Goal: Information Seeking & Learning: Learn about a topic

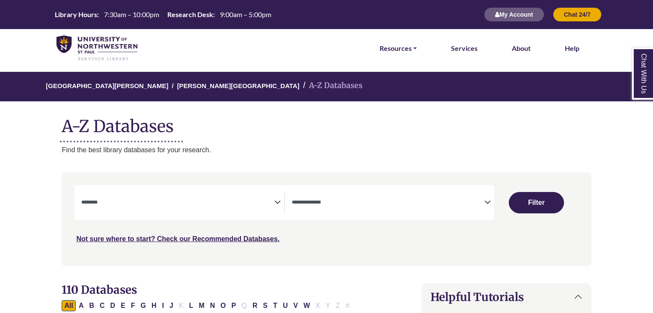
select select "Database Subject Filter"
select select "Database Types Filter"
click at [277, 202] on icon "Search filters" at bounding box center [277, 201] width 6 height 13
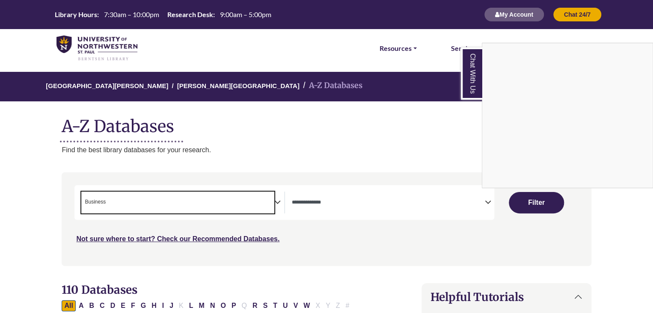
scroll to position [33, 0]
click at [202, 208] on div "Chat With Us" at bounding box center [326, 156] width 653 height 313
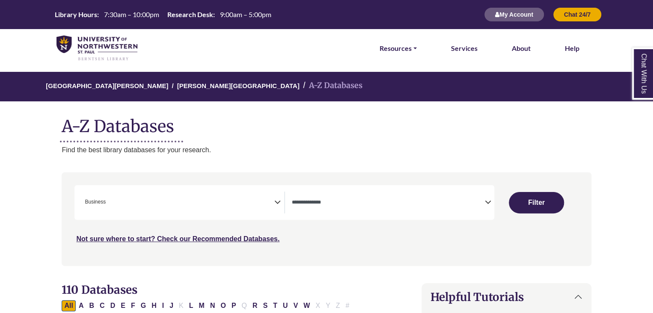
click at [274, 201] on div "**********" at bounding box center [182, 203] width 202 height 22
click at [275, 201] on icon "Search filters" at bounding box center [277, 201] width 6 height 13
click at [278, 201] on icon "Search filters" at bounding box center [277, 201] width 6 height 13
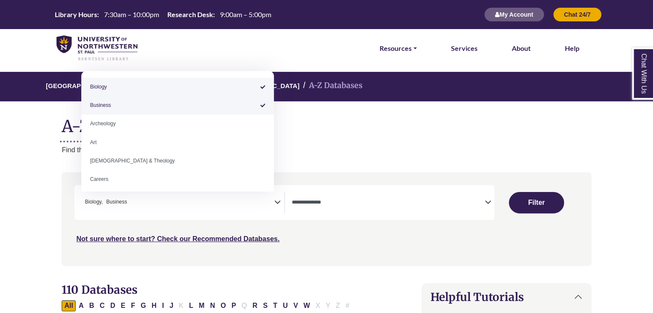
select select "*****"
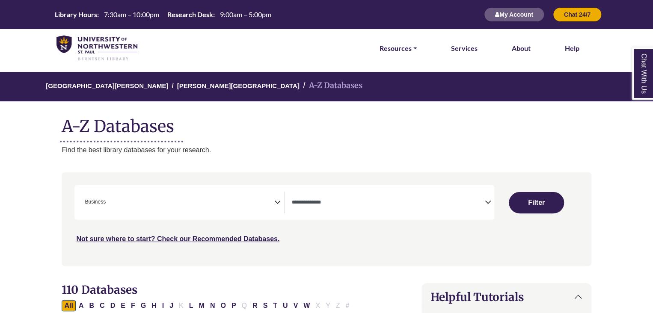
click at [279, 203] on icon "Search filters" at bounding box center [277, 201] width 6 height 13
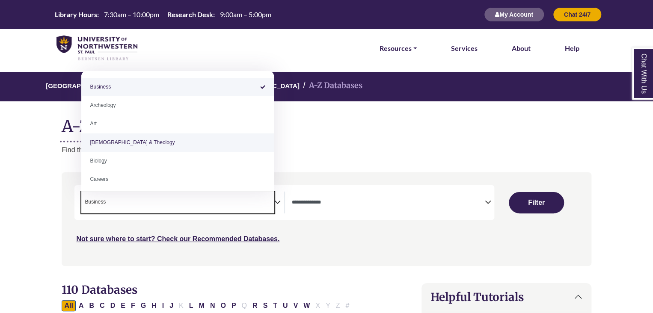
scroll to position [57, 0]
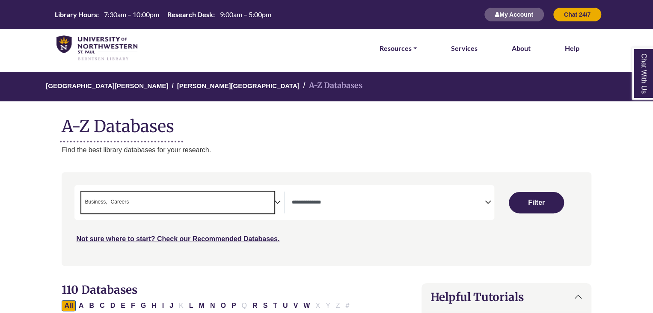
click at [275, 201] on icon "Search filters" at bounding box center [277, 201] width 6 height 13
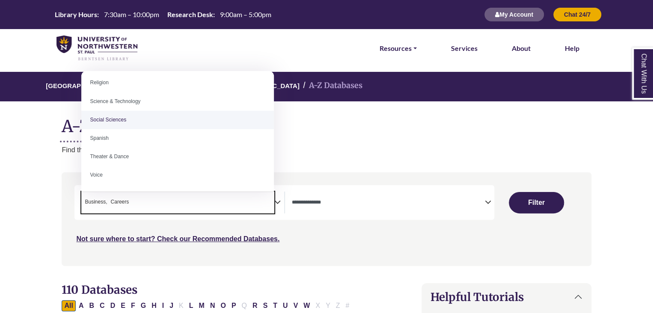
scroll to position [741, 0]
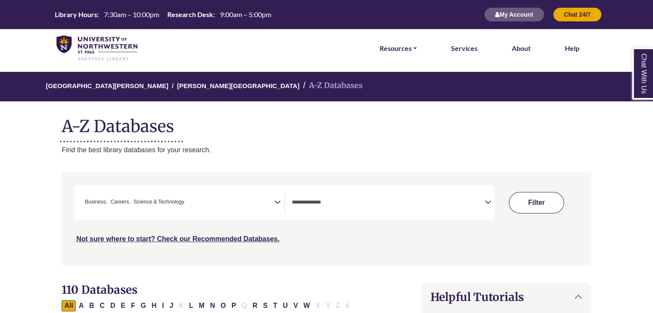
click at [545, 205] on button "Filter" at bounding box center [536, 202] width 55 height 21
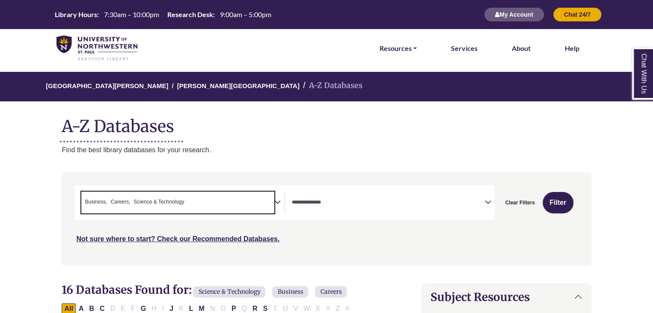
drag, startPoint x: 86, startPoint y: 201, endPoint x: 193, endPoint y: 205, distance: 107.9
click at [193, 205] on span "× Business × Careers × Science & Technology" at bounding box center [177, 203] width 192 height 22
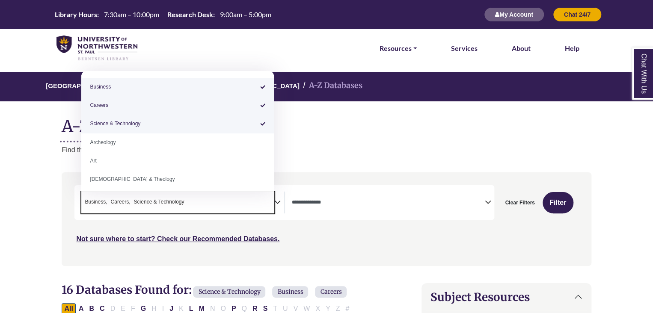
drag, startPoint x: 184, startPoint y: 203, endPoint x: 145, endPoint y: 200, distance: 38.6
click at [145, 200] on ul "× Business × Careers × Science & Technology" at bounding box center [133, 201] width 104 height 7
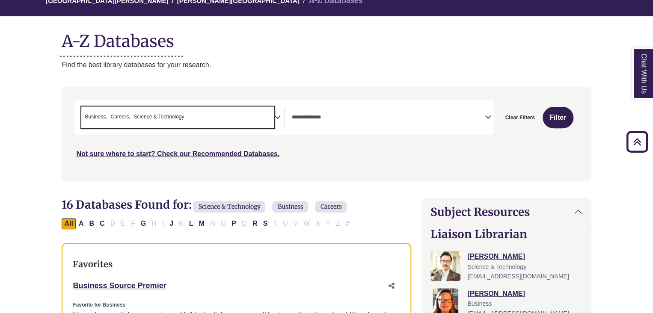
scroll to position [57, 0]
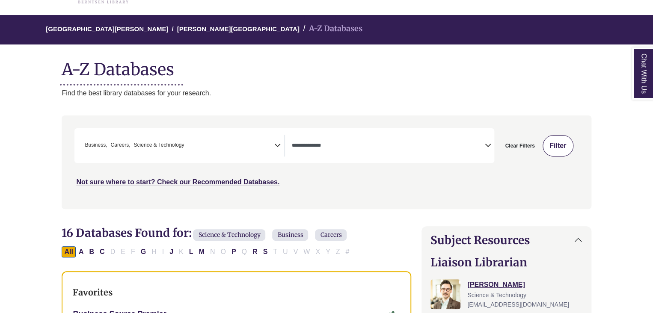
click at [563, 147] on button "Filter" at bounding box center [557, 145] width 31 height 21
select select "Database Types Filter"
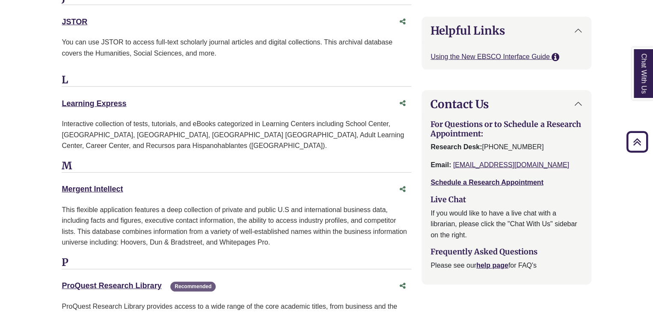
scroll to position [1083, 0]
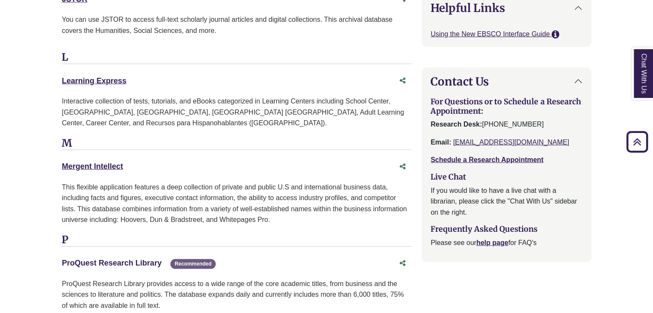
drag, startPoint x: 39, startPoint y: 258, endPoint x: 161, endPoint y: 260, distance: 121.5
copy link "ProQuest Research Library"
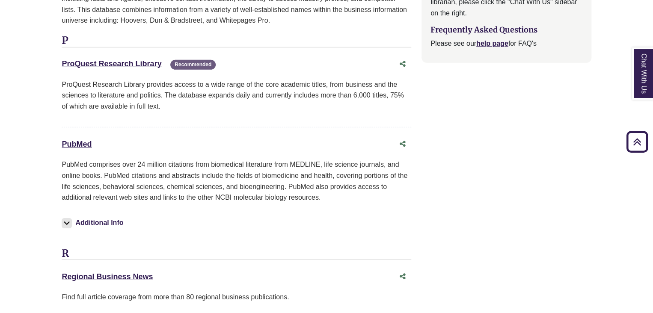
scroll to position [1254, 0]
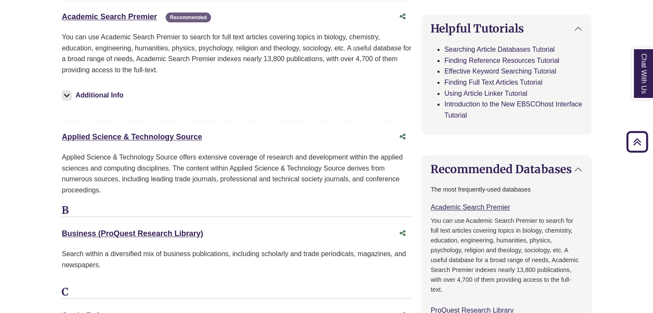
scroll to position [627, 0]
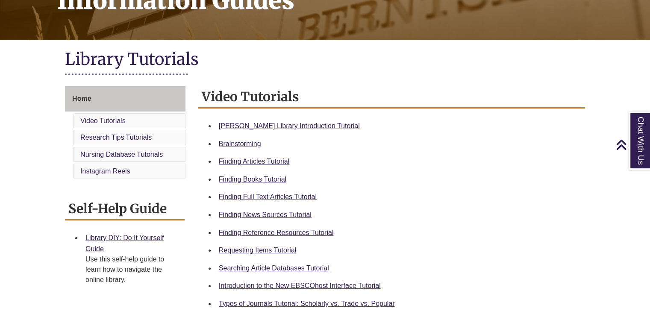
scroll to position [171, 0]
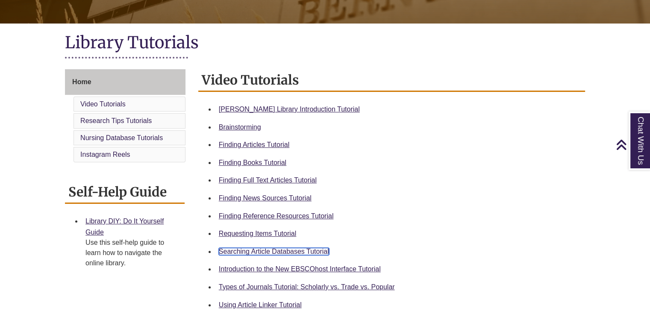
click at [303, 251] on link "Searching Article Databases Tutorial" at bounding box center [274, 251] width 110 height 7
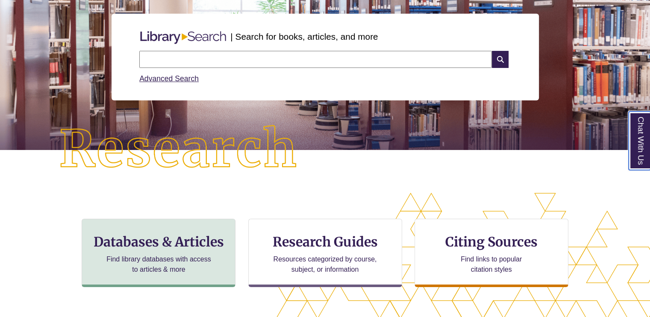
scroll to position [114, 0]
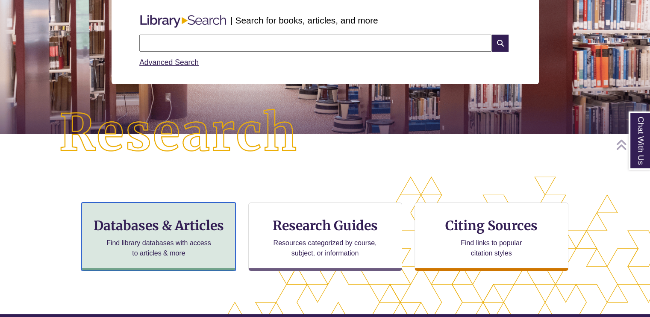
click at [168, 255] on p "Find library databases with access to articles & more" at bounding box center [159, 248] width 112 height 21
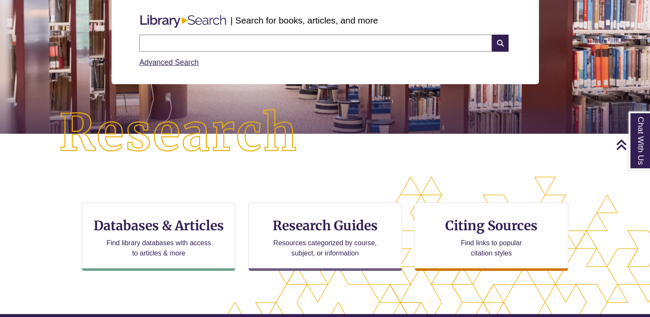
scroll to position [4, 4]
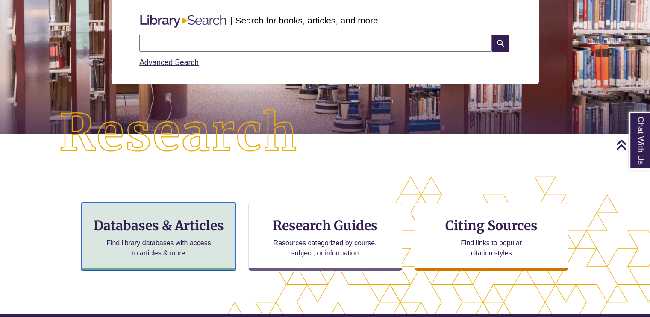
click at [198, 234] on div "Databases & Articles Find library databases with access to articles & more" at bounding box center [159, 237] width 154 height 68
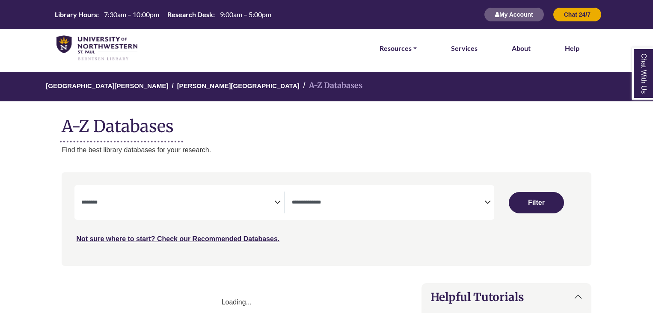
select select "Database Subject Filter"
select select "Database Types Filter"
select select "Database Subject Filter"
select select "Database Types Filter"
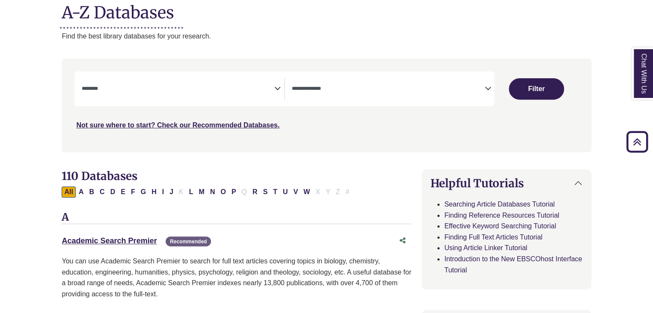
scroll to position [57, 0]
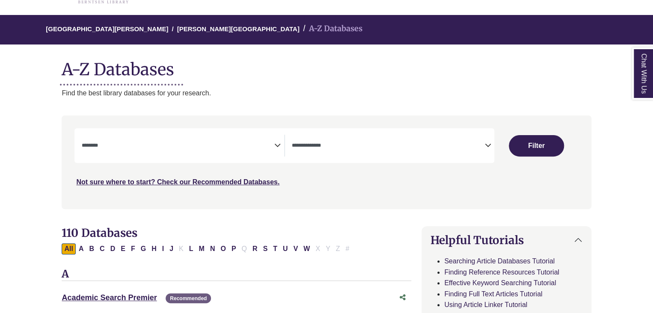
click at [278, 149] on icon "Search filters" at bounding box center [277, 144] width 6 height 13
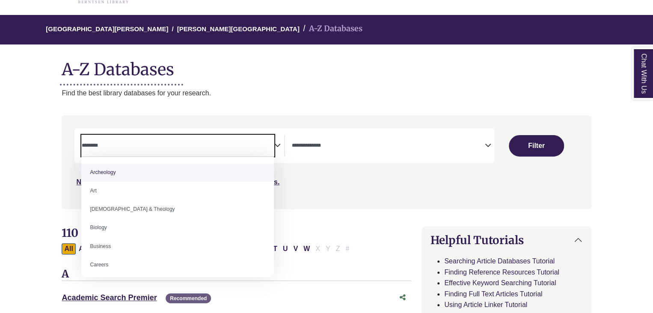
scroll to position [0, 0]
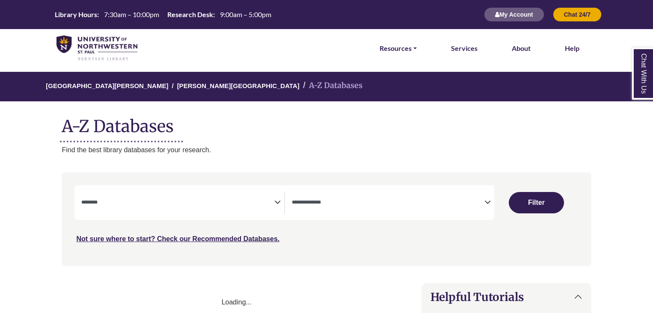
select select "Database Subject Filter"
select select "Database Types Filter"
select select "Database Subject Filter"
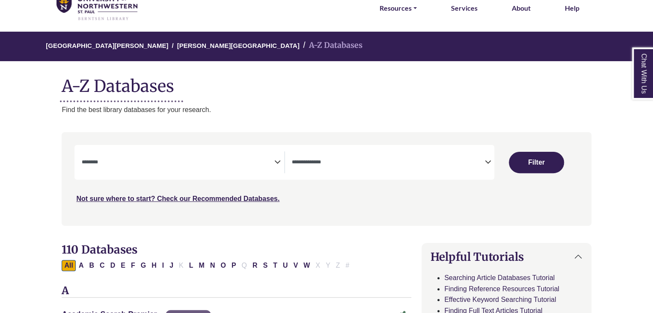
scroll to position [57, 0]
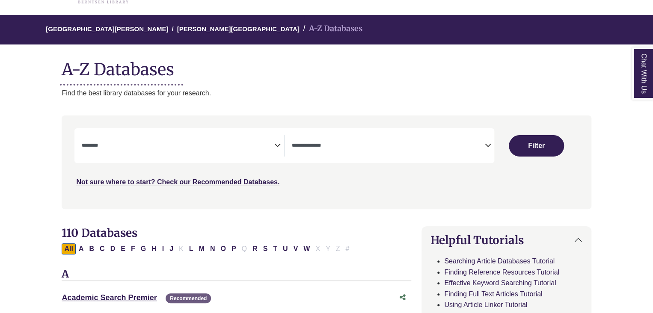
click at [431, 161] on div "**********" at bounding box center [284, 145] width 420 height 35
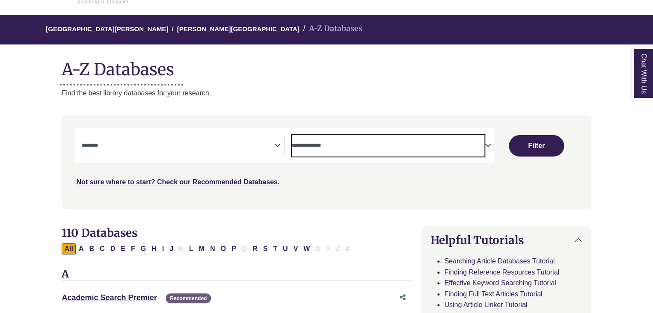
click at [407, 156] on span "Search filters" at bounding box center [388, 146] width 192 height 22
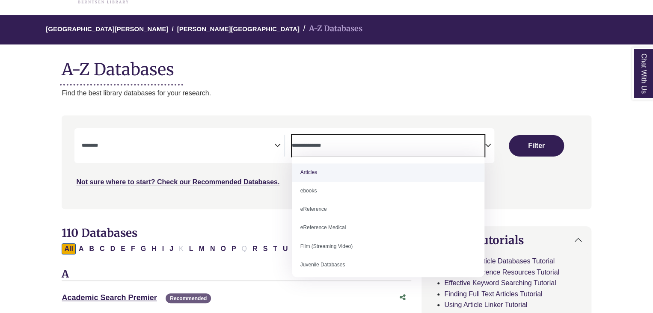
select select "*****"
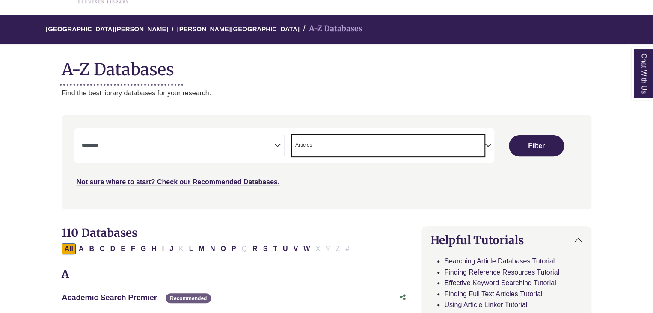
click at [268, 148] on textarea "Search" at bounding box center [177, 146] width 192 height 7
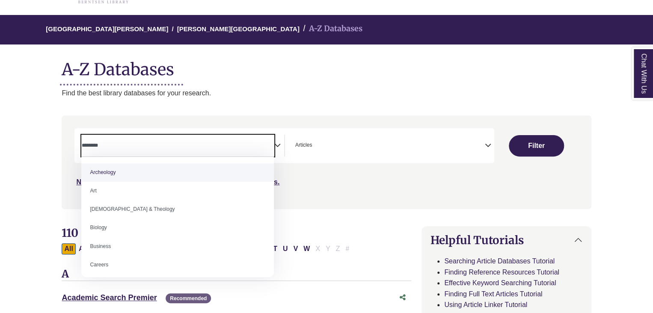
click at [370, 208] on nav "**********" at bounding box center [326, 161] width 529 height 93
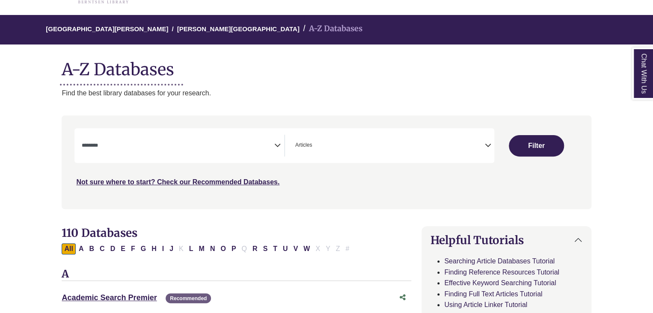
scroll to position [114, 0]
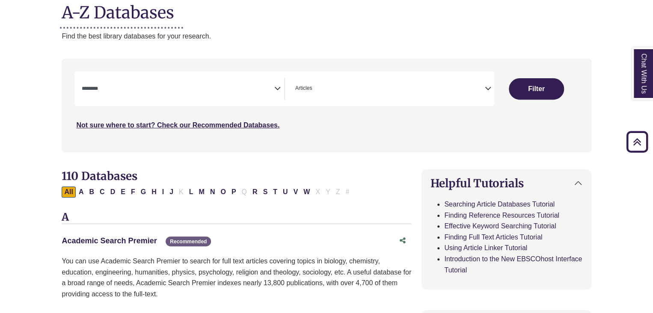
click at [122, 239] on link "Academic Search Premier This link opens in a new window" at bounding box center [109, 241] width 95 height 9
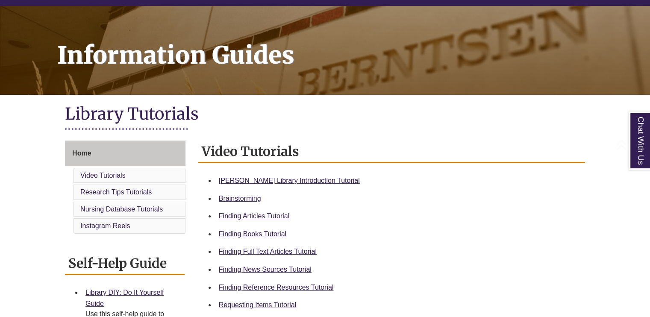
scroll to position [171, 0]
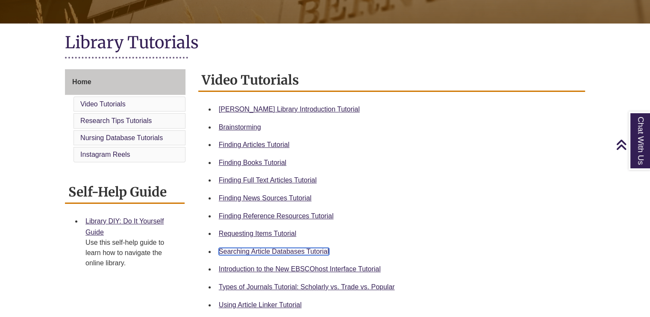
click at [264, 252] on link "Searching Article Databases Tutorial" at bounding box center [274, 251] width 110 height 7
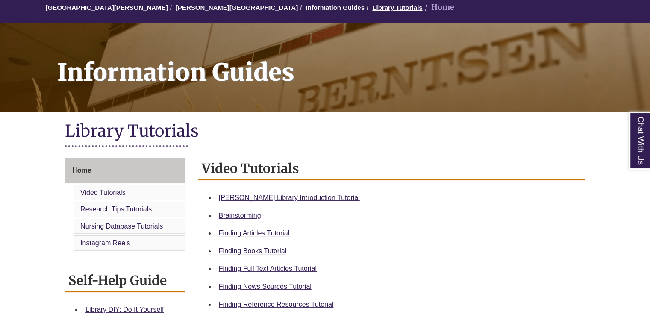
scroll to position [114, 0]
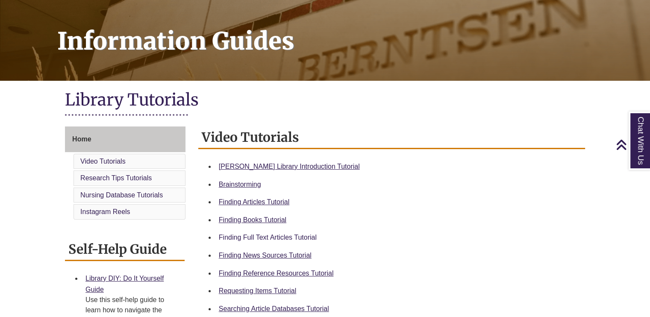
click at [280, 239] on div "Finding Full Text Articles Tutorial" at bounding box center [399, 237] width 360 height 11
click at [281, 237] on link "Finding Full Text Articles Tutorial" at bounding box center [268, 237] width 98 height 7
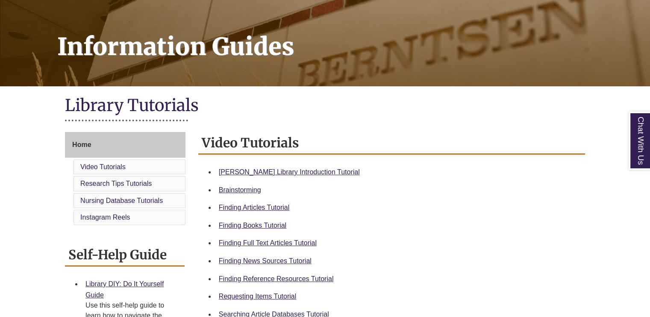
scroll to position [171, 0]
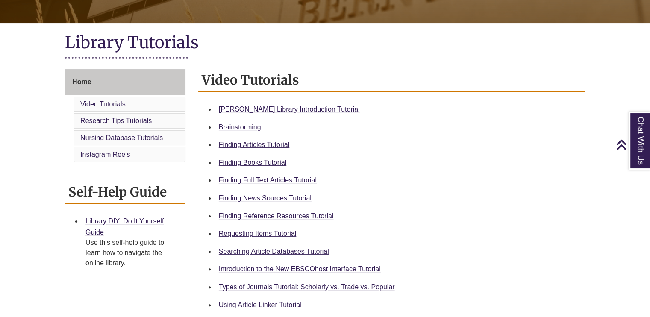
drag, startPoint x: 305, startPoint y: 181, endPoint x: 409, endPoint y: 145, distance: 110.5
click at [409, 145] on div "Finding Articles Tutorial" at bounding box center [399, 144] width 360 height 11
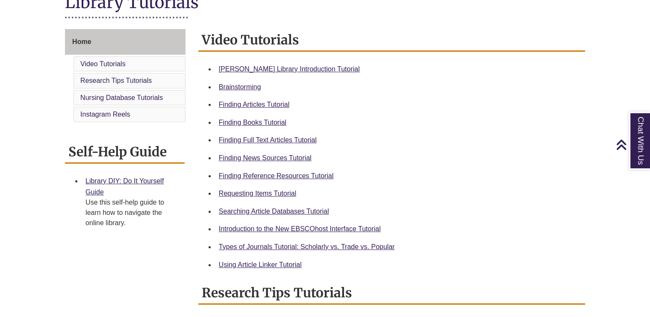
scroll to position [228, 0]
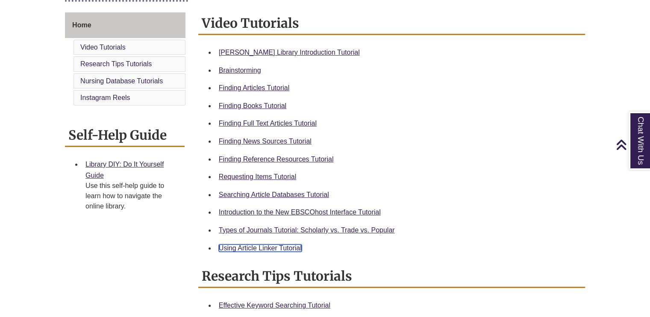
click at [281, 248] on link "Using Article Linker Tutorial" at bounding box center [260, 248] width 83 height 7
